Goal: Information Seeking & Learning: Check status

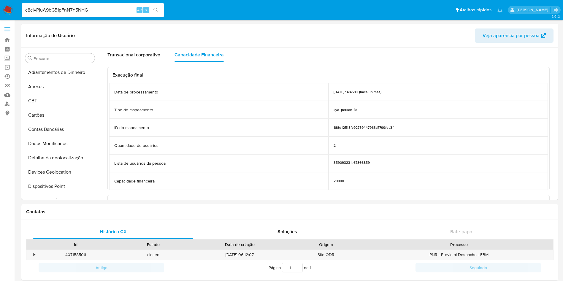
select select "10"
type input "c8clvPjuA9bG51pFnN7Y5NHG"
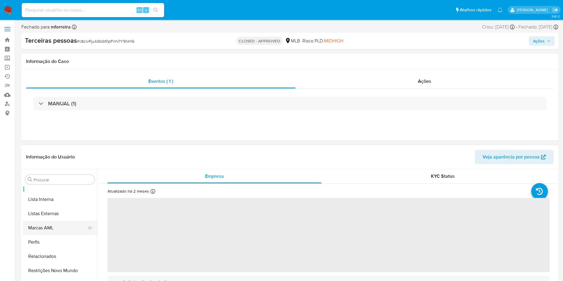
scroll to position [144, 0]
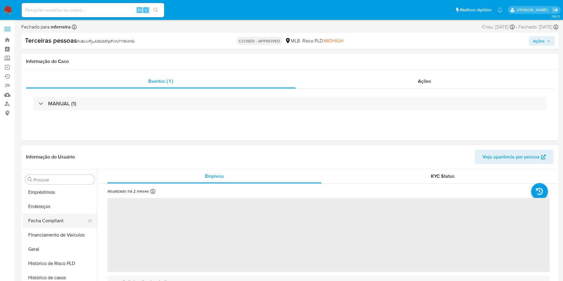
select select "10"
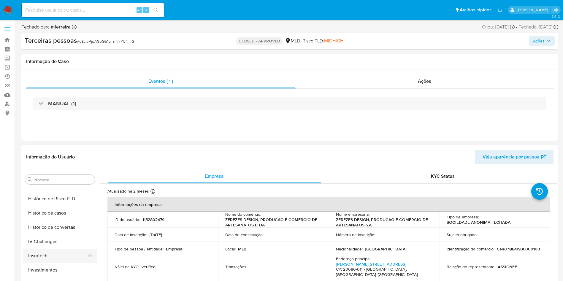
scroll to position [223, 0]
click at [57, 197] on button "Histórico de casos" at bounding box center [57, 199] width 69 height 14
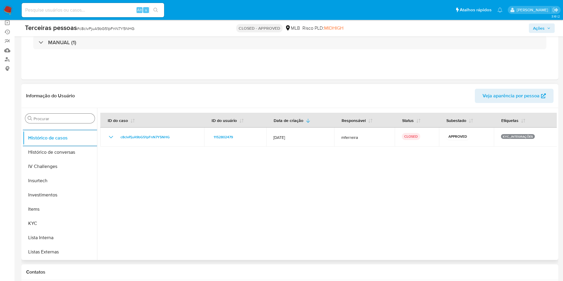
scroll to position [0, 0]
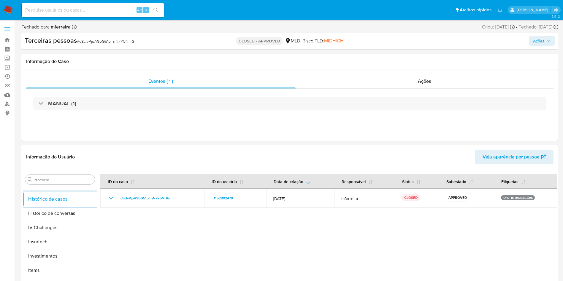
click at [11, 7] on img at bounding box center [8, 10] width 10 height 10
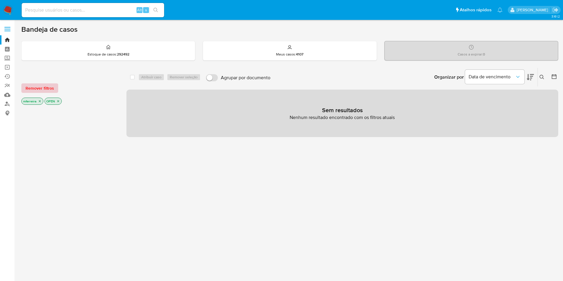
click at [48, 84] on span "Remover filtros" at bounding box center [40, 88] width 28 height 8
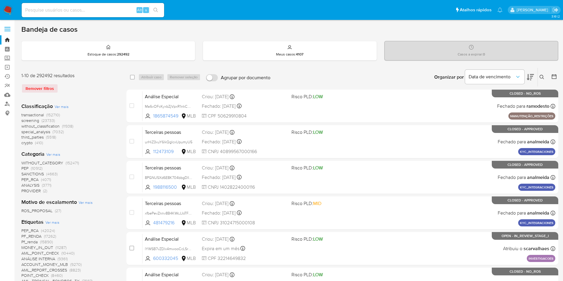
click at [44, 135] on span "third_parties (5518)" at bounding box center [38, 137] width 35 height 6
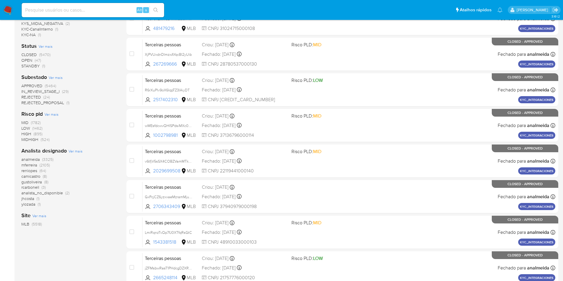
scroll to position [158, 0]
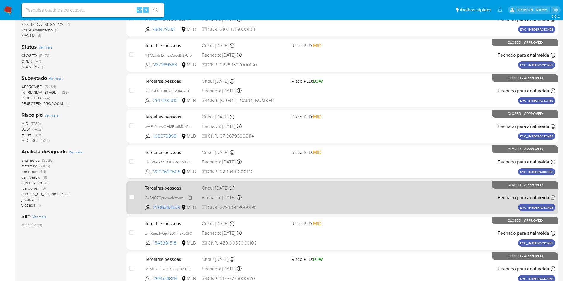
click at [186, 196] on span "GxPcjCZ6yzxxaeMzramMjuCQ" at bounding box center [170, 197] width 50 height 7
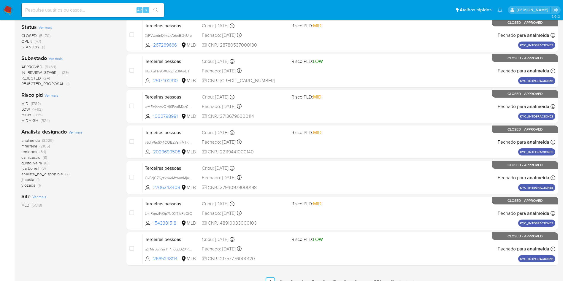
scroll to position [209, 0]
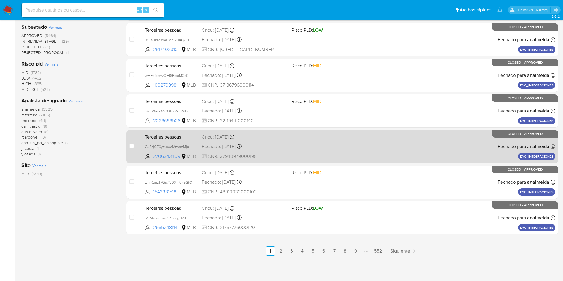
click at [244, 158] on span "CNPJ 37940979000198" at bounding box center [244, 156] width 85 height 7
drag, startPoint x: 264, startPoint y: 156, endPoint x: 163, endPoint y: 149, distance: 100.6
click at [166, 150] on div "Terceiras pessoas GxPcjCZ6yzxxaeMzramMjuCQ 2706343409 MLB Criou: 26/09/2025 Cri…" at bounding box center [348, 147] width 413 height 30
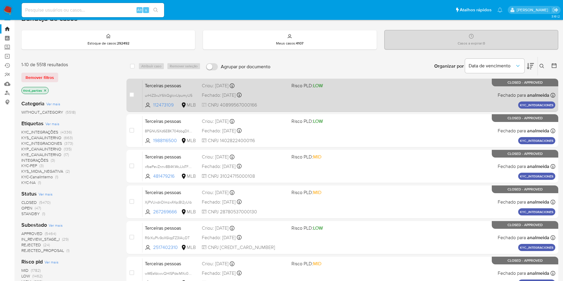
scroll to position [0, 0]
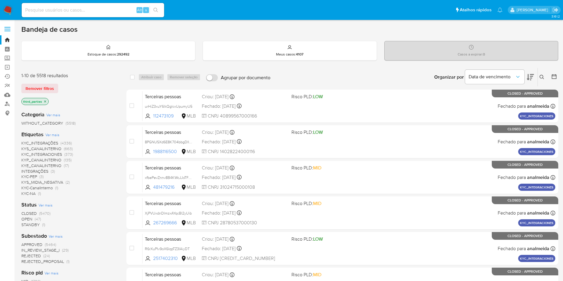
click at [298, 69] on div "Organizar por Data de vencimento Os resultados não podem ser classificados enqu…" at bounding box center [415, 77] width 285 height 18
click at [482, 78] on span "Data de vencimento" at bounding box center [492, 77] width 46 height 6
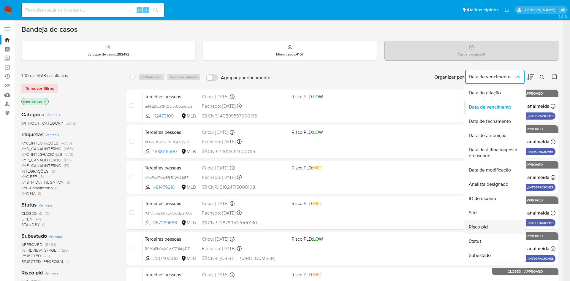
click at [484, 227] on span "Risco pld" at bounding box center [478, 227] width 19 height 6
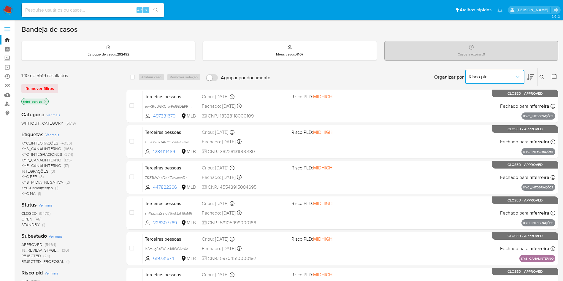
click at [479, 77] on span "Risco pld" at bounding box center [492, 77] width 46 height 6
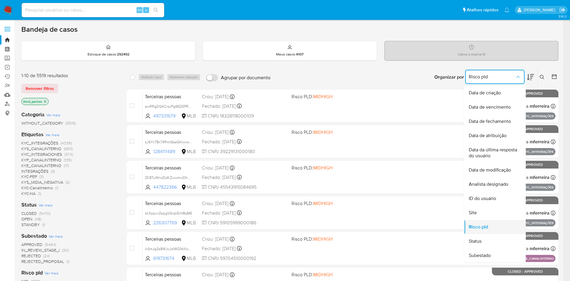
click at [473, 229] on span "Risco pld" at bounding box center [478, 227] width 19 height 6
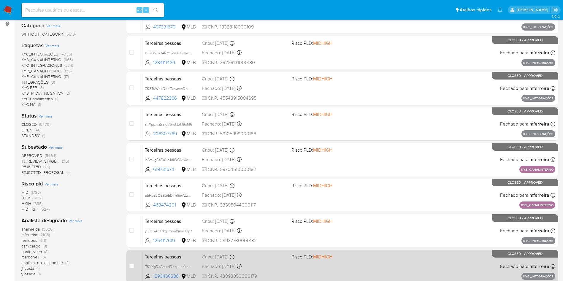
scroll to position [209, 0]
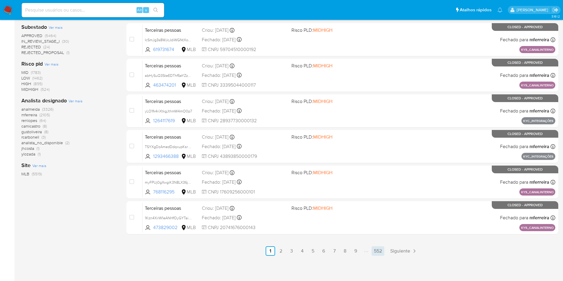
click at [376, 250] on link "552" at bounding box center [378, 250] width 13 height 9
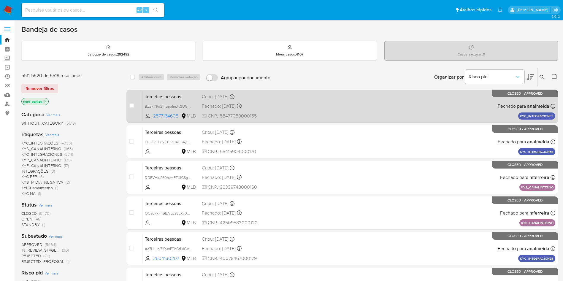
drag, startPoint x: 261, startPoint y: 117, endPoint x: 221, endPoint y: 118, distance: 40.7
click at [221, 118] on span "CNPJ 58477059000155" at bounding box center [244, 116] width 85 height 7
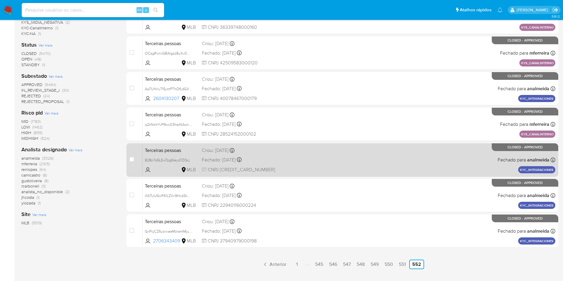
scroll to position [173, 0]
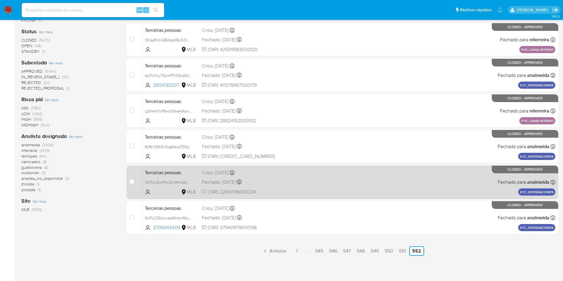
drag, startPoint x: 257, startPoint y: 191, endPoint x: 220, endPoint y: 193, distance: 36.9
click at [220, 193] on span "CNPJ 22940116000224" at bounding box center [244, 192] width 85 height 7
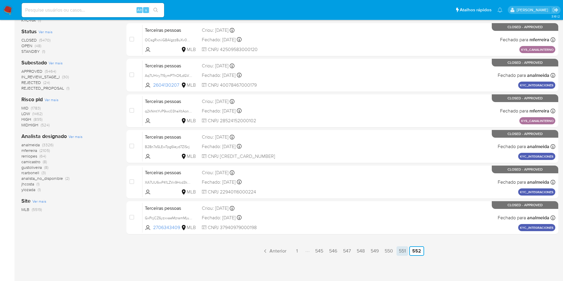
click at [401, 251] on link "551" at bounding box center [403, 250] width 12 height 9
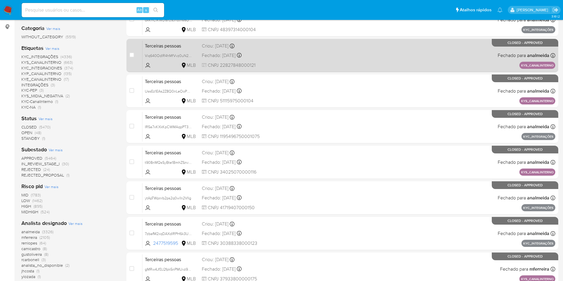
scroll to position [134, 0]
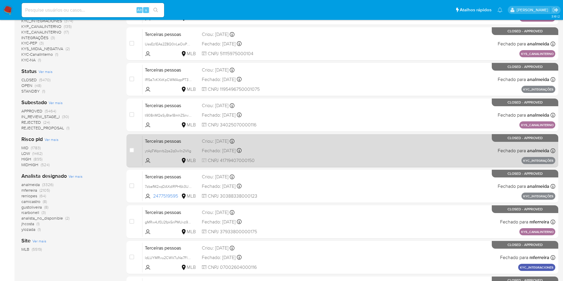
drag, startPoint x: 242, startPoint y: 159, endPoint x: 220, endPoint y: 158, distance: 22.0
click at [220, 158] on span "CNPJ 41719407000150" at bounding box center [244, 160] width 85 height 7
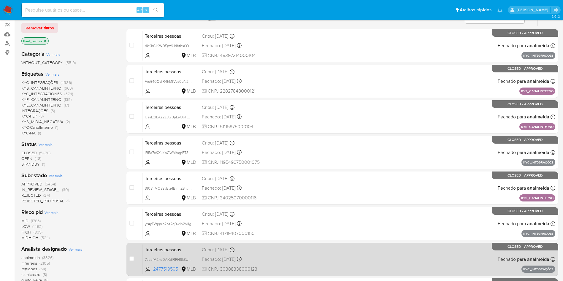
scroll to position [0, 0]
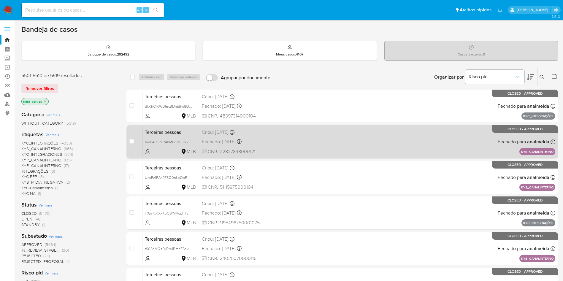
click at [261, 145] on div "Fechado: 26/12/2024 Fechado: 26/12/2024 12:51:38" at bounding box center [244, 142] width 85 height 7
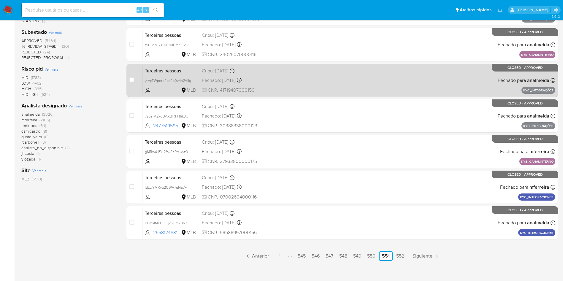
scroll to position [209, 0]
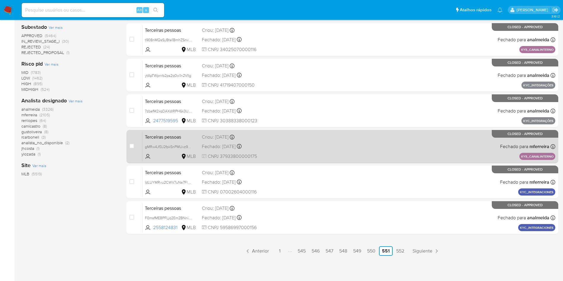
click at [147, 139] on span "Terceiras pessoas" at bounding box center [171, 137] width 52 height 8
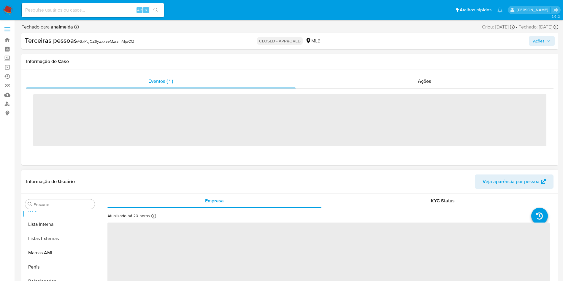
scroll to position [322, 0]
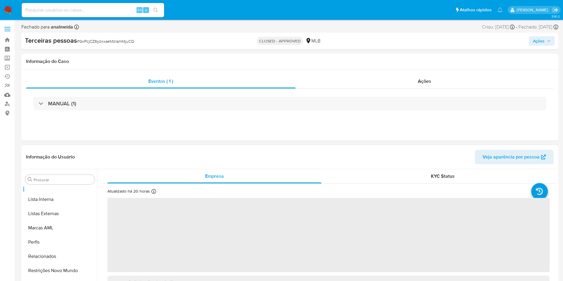
select select "10"
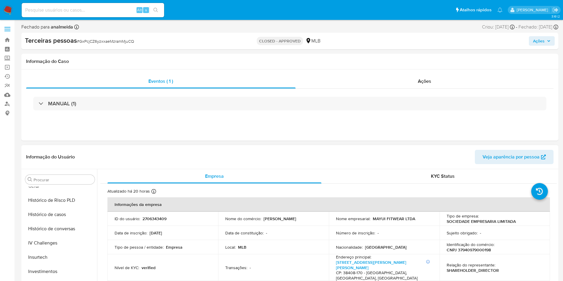
scroll to position [144, 0]
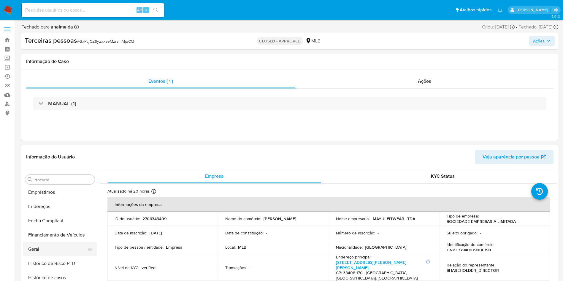
click at [53, 245] on button "Geral" at bounding box center [57, 249] width 69 height 14
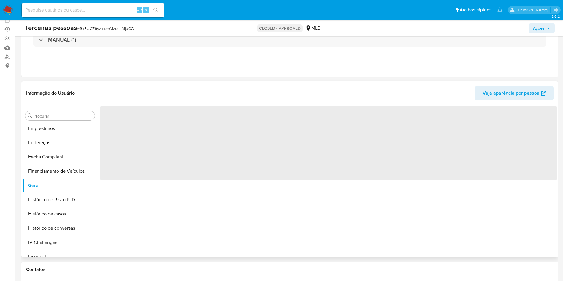
scroll to position [89, 0]
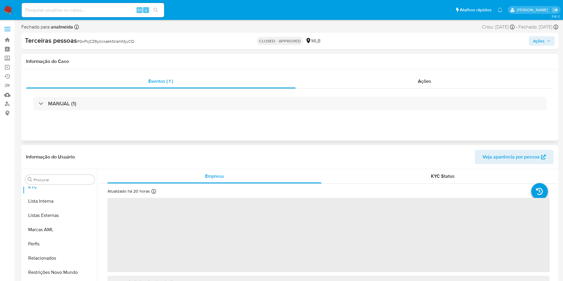
scroll to position [322, 0]
select select "10"
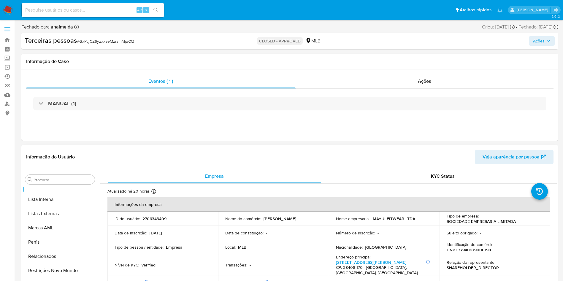
click at [471, 251] on p "CNPJ 37940979000198" at bounding box center [469, 249] width 44 height 5
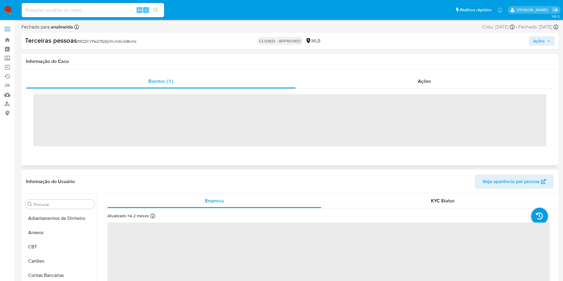
scroll to position [322, 0]
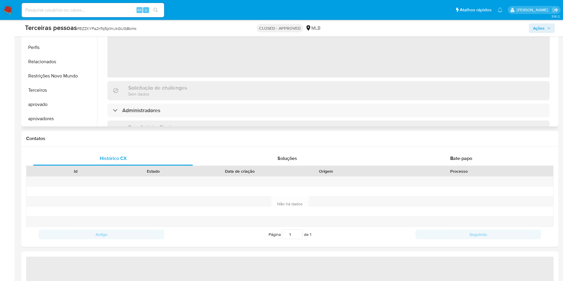
select select "10"
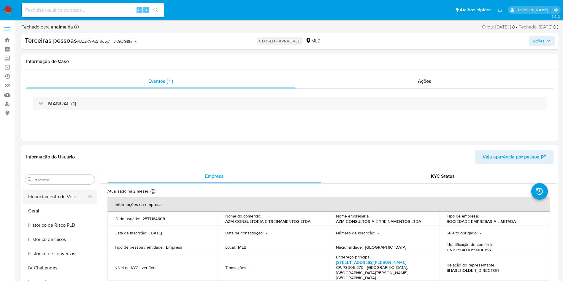
scroll to position [144, 0]
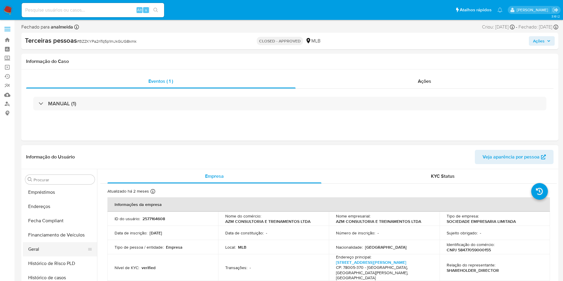
click at [41, 248] on button "Geral" at bounding box center [57, 249] width 69 height 14
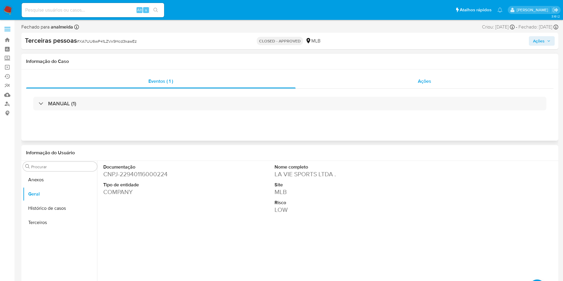
click at [430, 83] on span "Ações" at bounding box center [424, 81] width 13 height 7
click at [148, 175] on dd "CNPJ - 41719407000150" at bounding box center [157, 174] width 108 height 8
click at [425, 82] on span "Ações" at bounding box center [424, 81] width 13 height 7
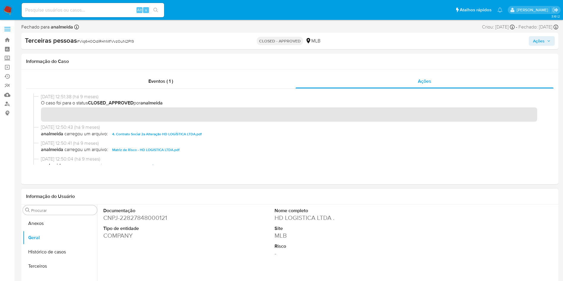
click at [159, 219] on dd "CNPJ - 22827848000121" at bounding box center [157, 218] width 108 height 8
click at [138, 73] on div "Eventos ( 1 ) Ações" at bounding box center [289, 126] width 537 height 115
click at [154, 83] on span "Eventos ( 1 )" at bounding box center [160, 81] width 25 height 7
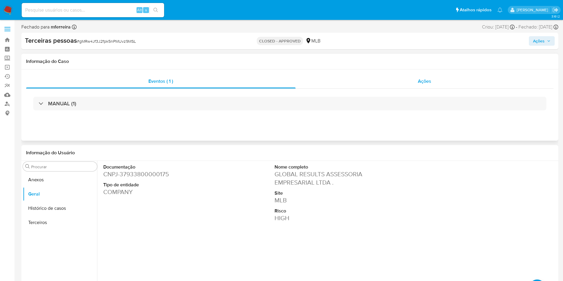
click at [433, 82] on div "Ações" at bounding box center [425, 81] width 258 height 14
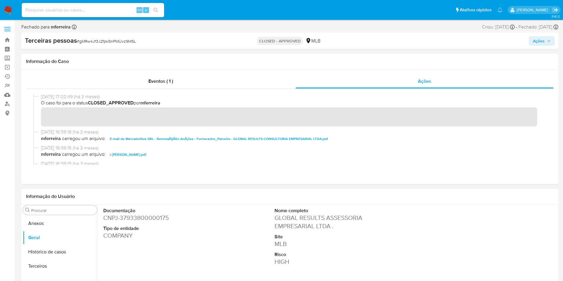
click at [162, 214] on dd "CNPJ - 37933800000175" at bounding box center [157, 218] width 108 height 8
